Goal: Information Seeking & Learning: Learn about a topic

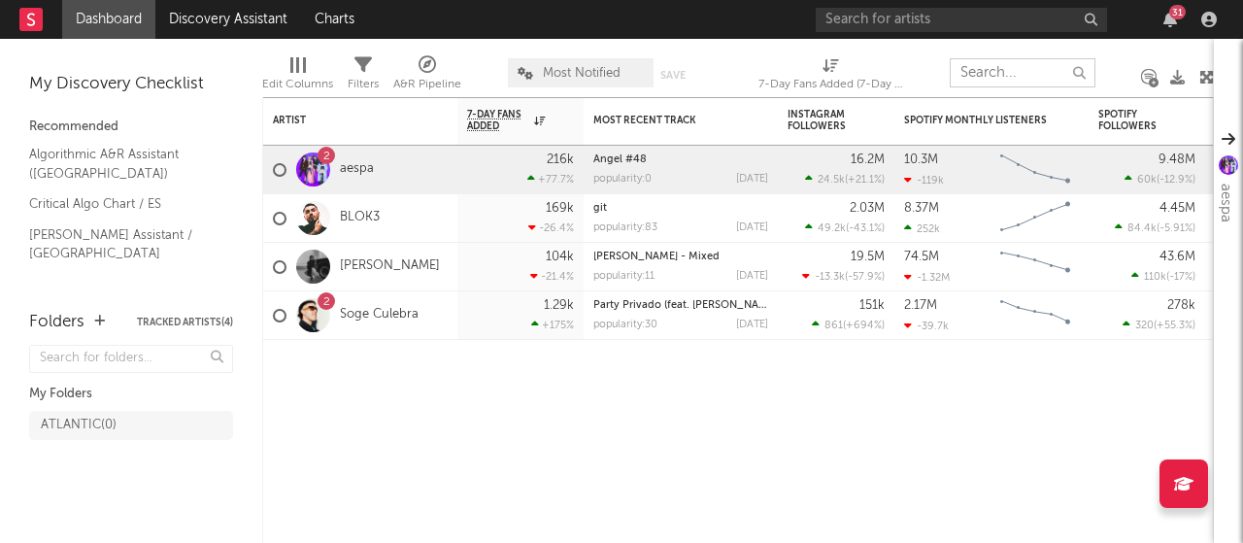
click at [1010, 73] on input "text" at bounding box center [1023, 72] width 146 height 29
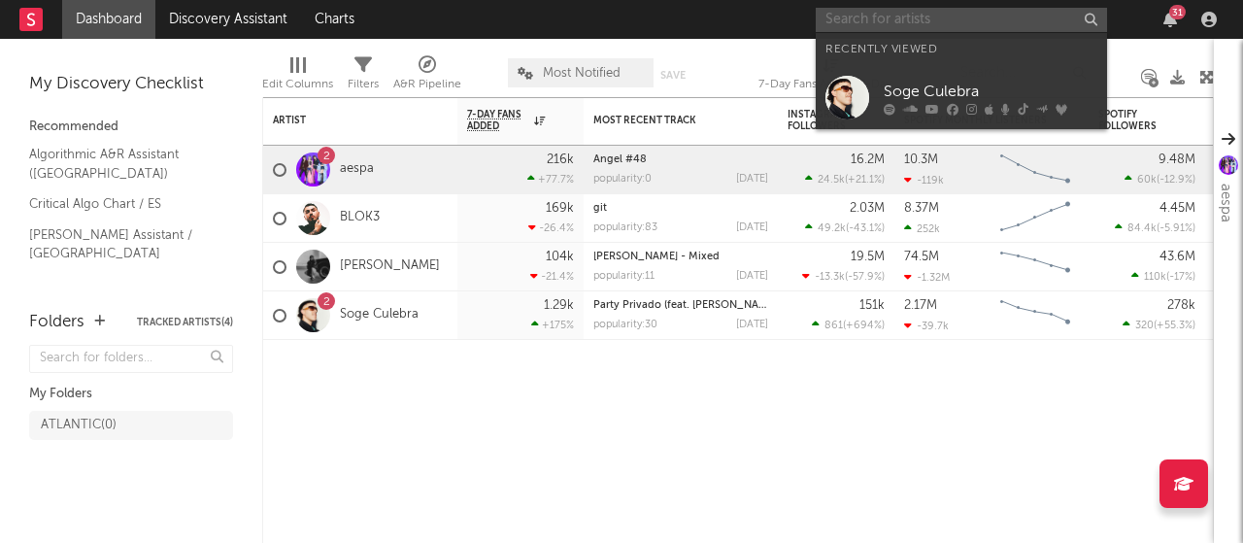
click at [898, 18] on input "text" at bounding box center [961, 20] width 291 height 24
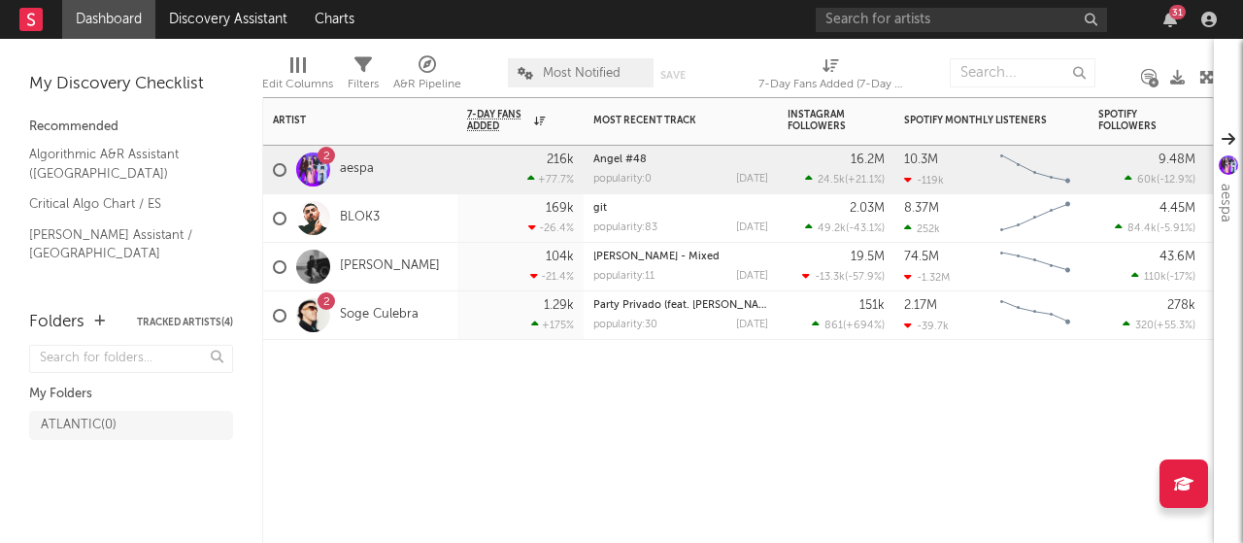
click at [803, 354] on div at bounding box center [836, 369] width 117 height 58
click at [1029, 75] on input "text" at bounding box center [1023, 72] width 146 height 29
click at [1041, 414] on div "Artist Notifications 7-Day Fans Added WoW % Change Most Recent Track Popularity…" at bounding box center [738, 320] width 952 height 446
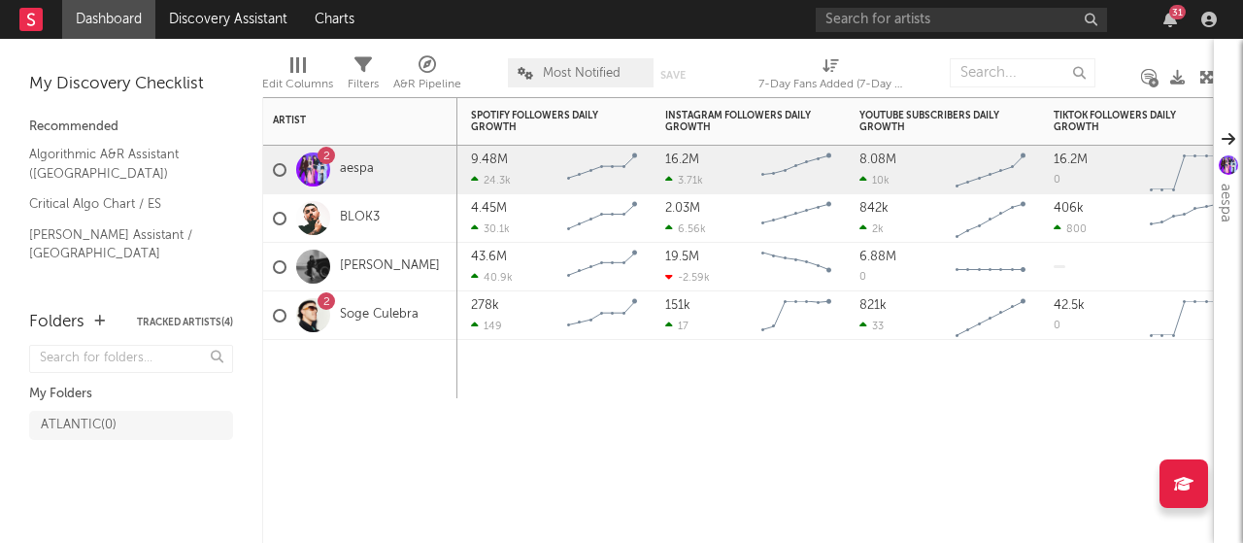
click at [1150, 79] on icon at bounding box center [1154, 83] width 10 height 10
click at [1072, 364] on div at bounding box center [1141, 369] width 194 height 58
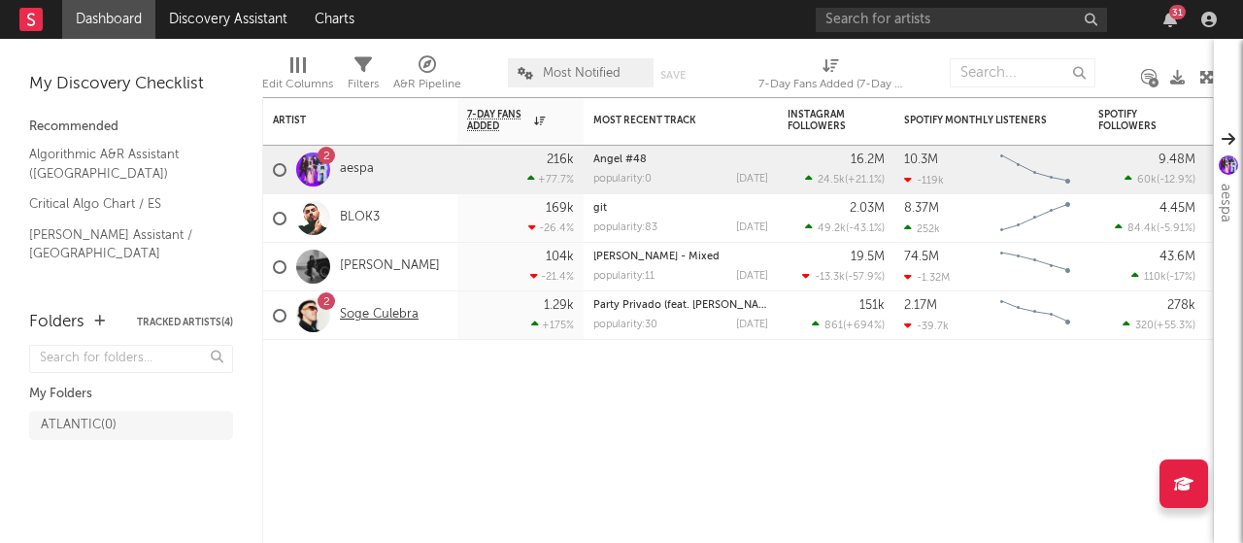
click at [358, 320] on link "Soge Culebra" at bounding box center [379, 315] width 79 height 17
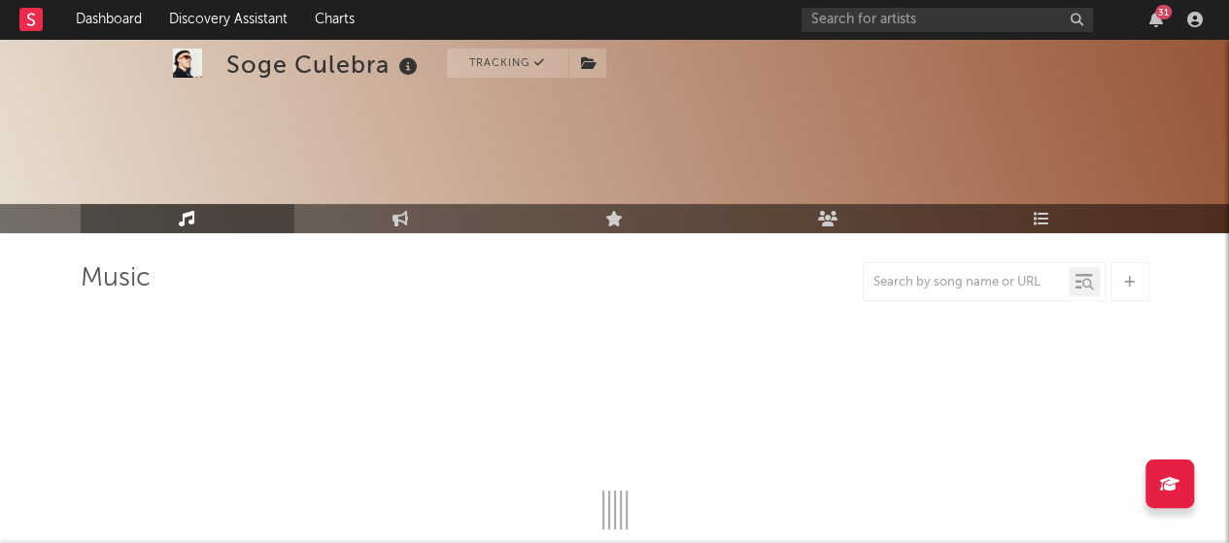
select select "6m"
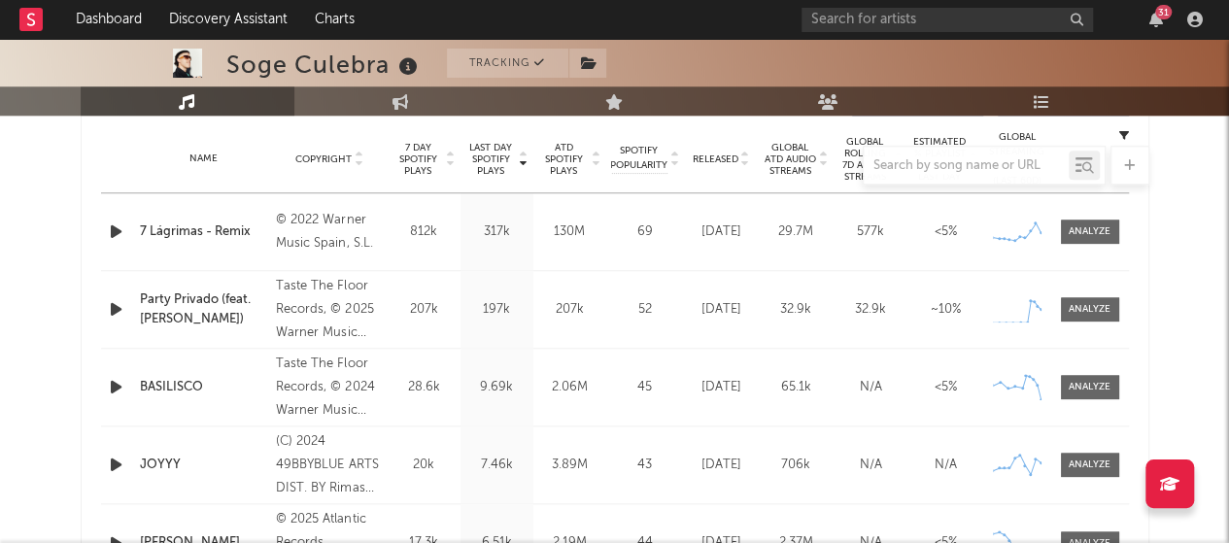
scroll to position [776, 0]
click at [1077, 309] on div at bounding box center [1089, 310] width 42 height 15
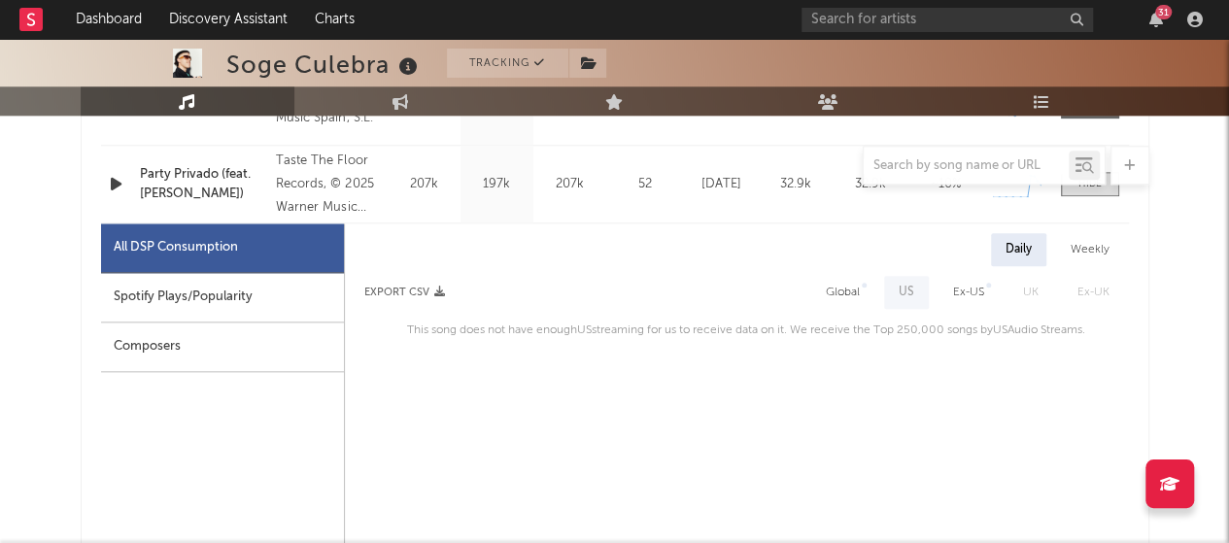
scroll to position [835, 0]
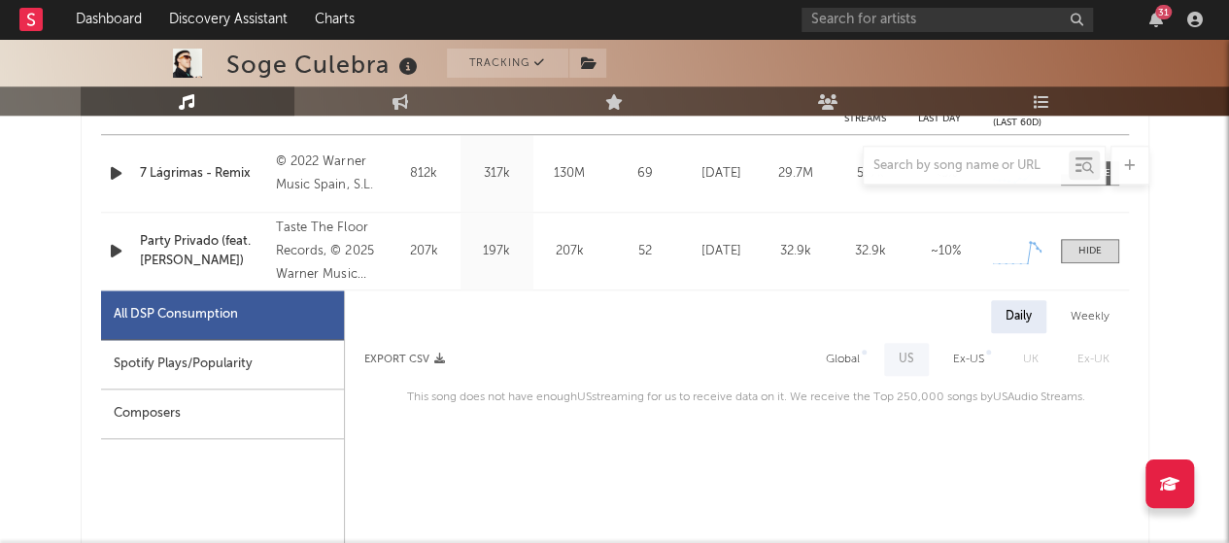
click at [844, 358] on div "Global" at bounding box center [843, 359] width 34 height 23
select select "1w"
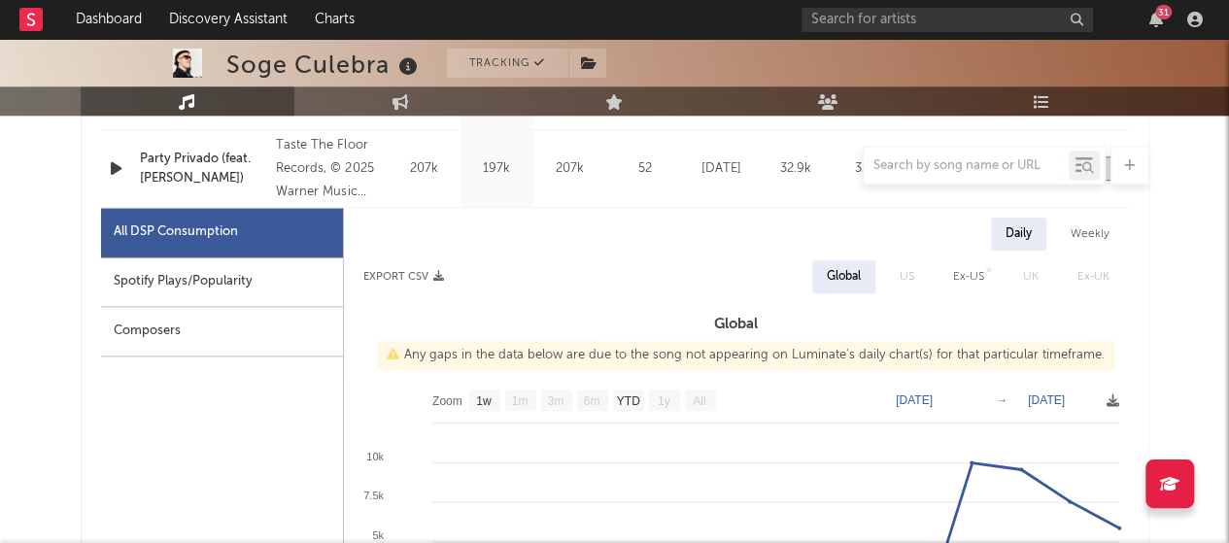
scroll to position [919, 0]
click at [240, 285] on div "Spotify Plays/Popularity" at bounding box center [222, 281] width 242 height 50
select select "1w"
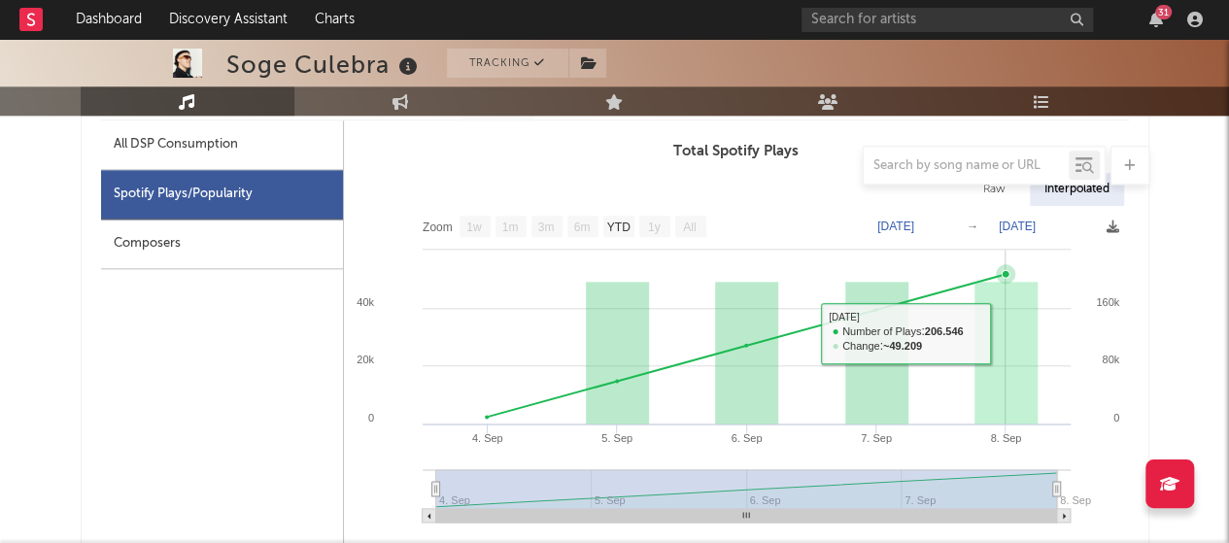
scroll to position [1006, 0]
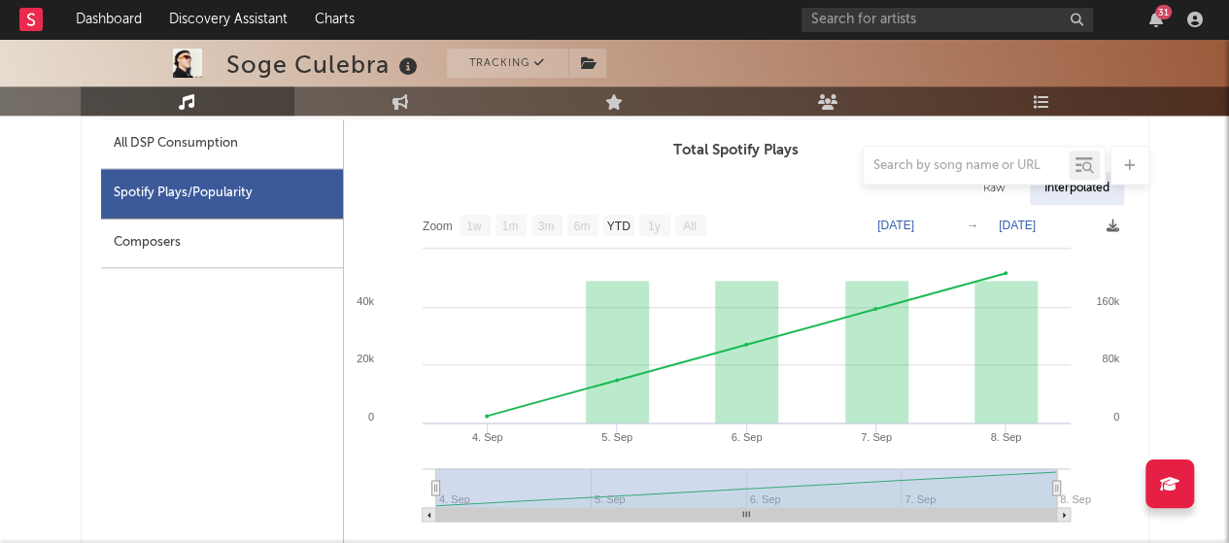
click at [237, 232] on div "Composers" at bounding box center [222, 244] width 242 height 50
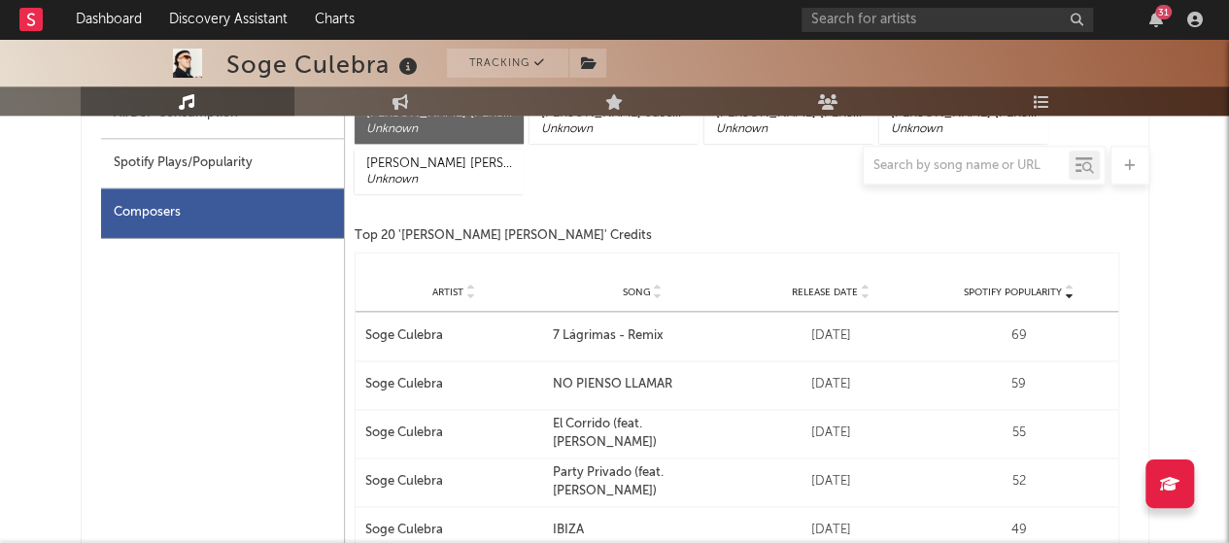
scroll to position [987, 0]
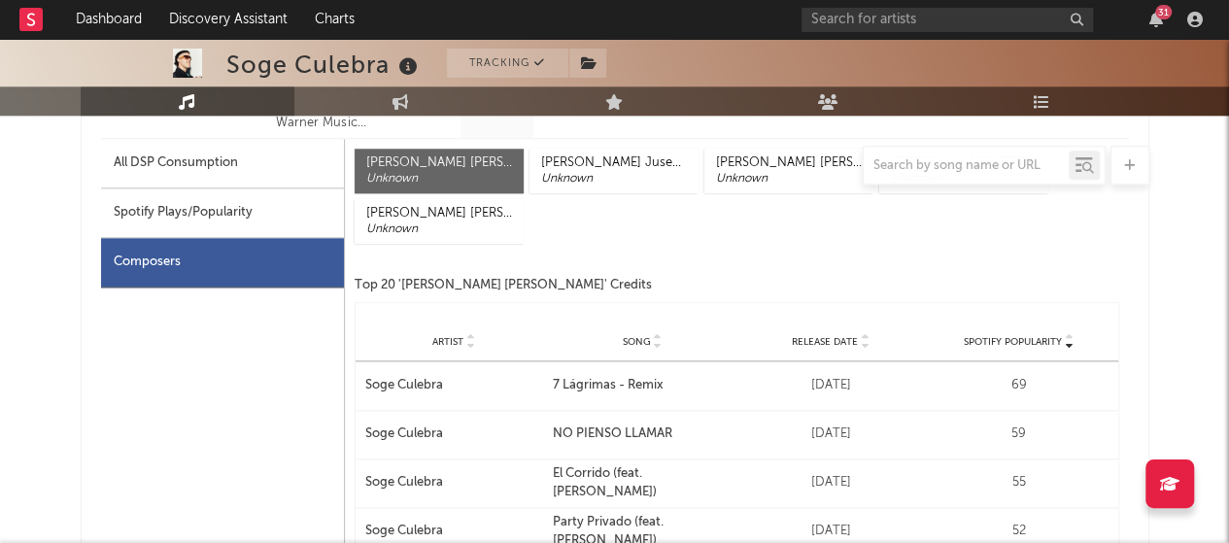
click at [224, 209] on div "Spotify Plays/Popularity" at bounding box center [222, 213] width 243 height 50
select select "1w"
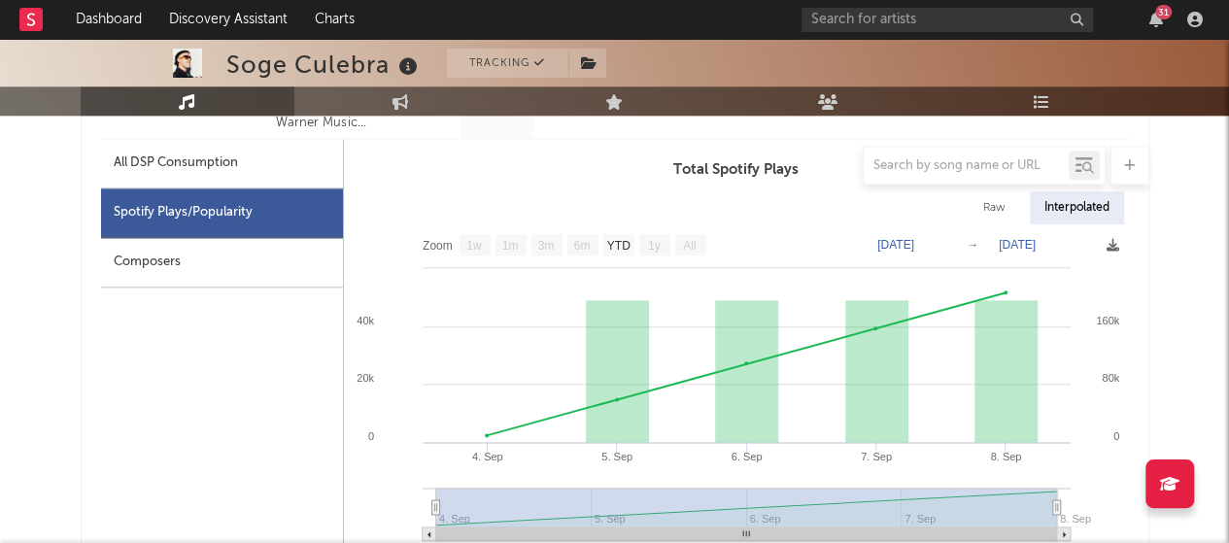
click at [219, 144] on div "All DSP Consumption" at bounding box center [222, 164] width 242 height 50
select select "1w"
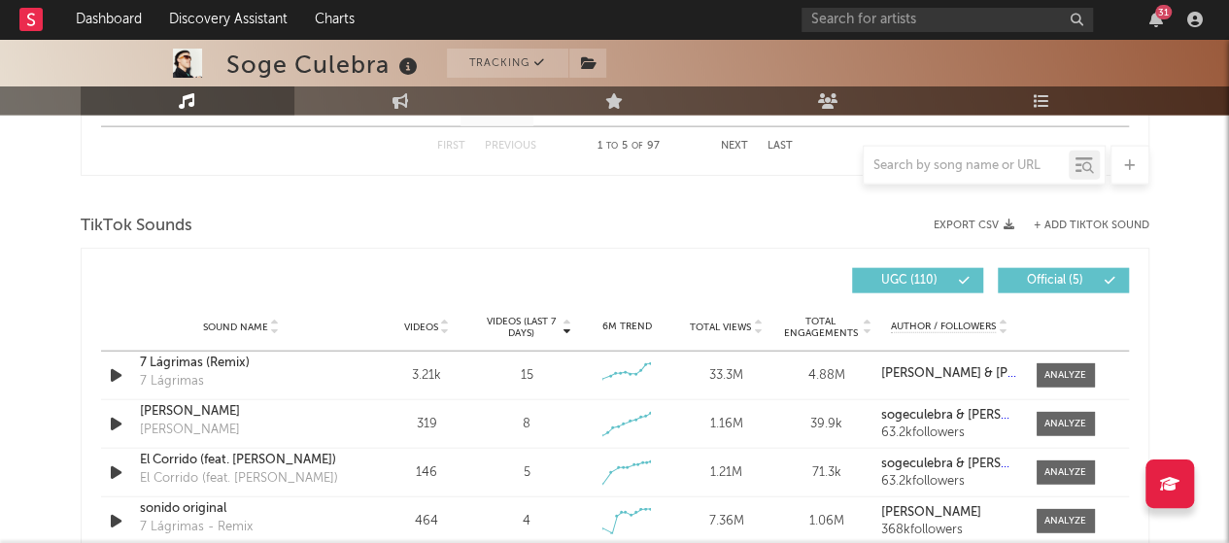
scroll to position [2157, 0]
click at [972, 280] on button "UGC ( 110 )" at bounding box center [917, 279] width 131 height 25
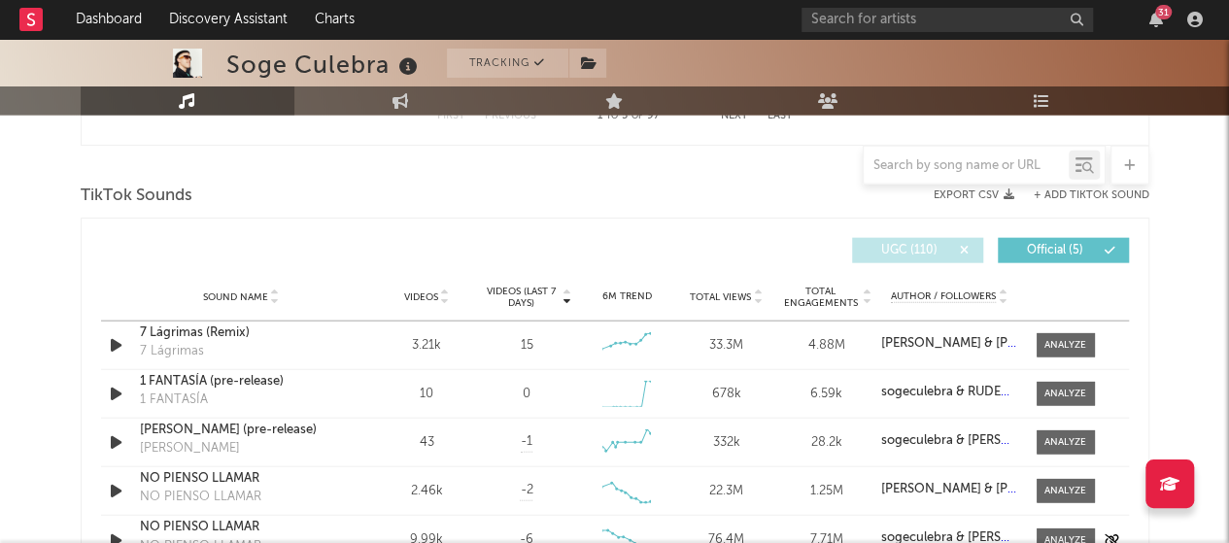
scroll to position [2184, 0]
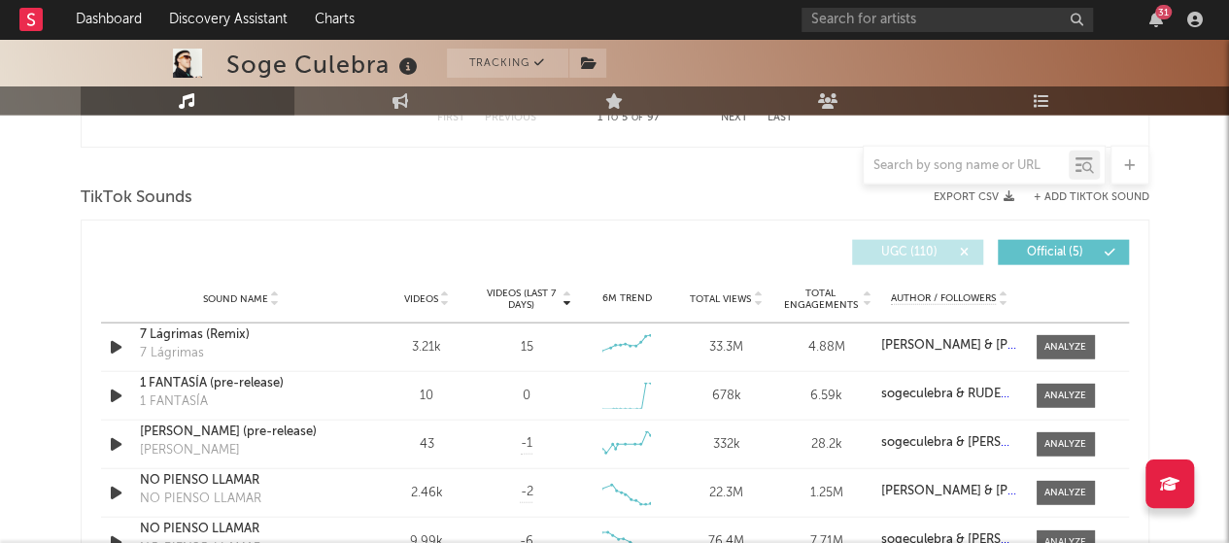
click at [945, 249] on span "UGC ( 110 )" at bounding box center [908, 253] width 89 height 12
